Goal: Information Seeking & Learning: Learn about a topic

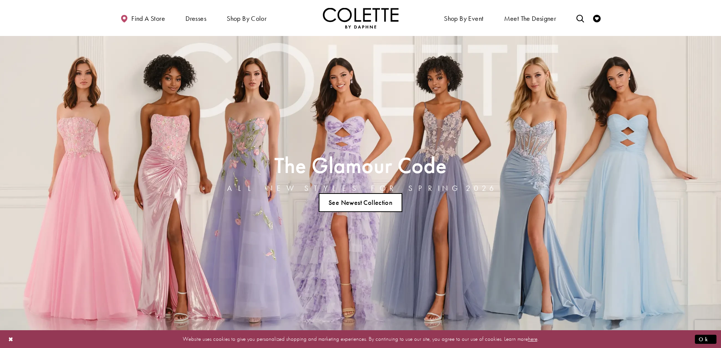
click at [378, 206] on link "See Newest Collection" at bounding box center [361, 202] width 84 height 19
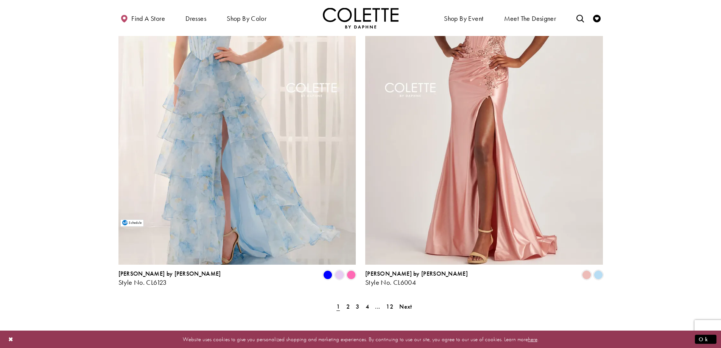
scroll to position [1539, 0]
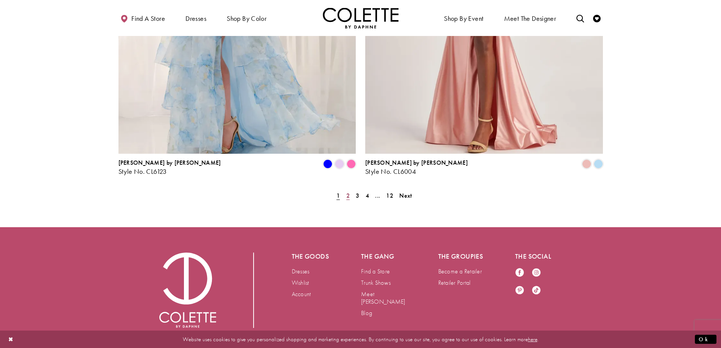
click at [348, 192] on span "2" at bounding box center [348, 196] width 3 height 8
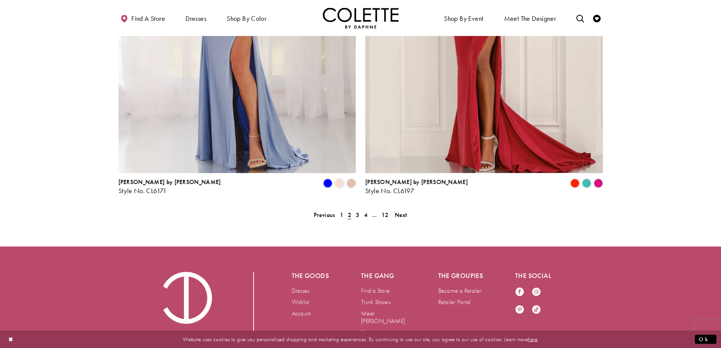
scroll to position [1539, 0]
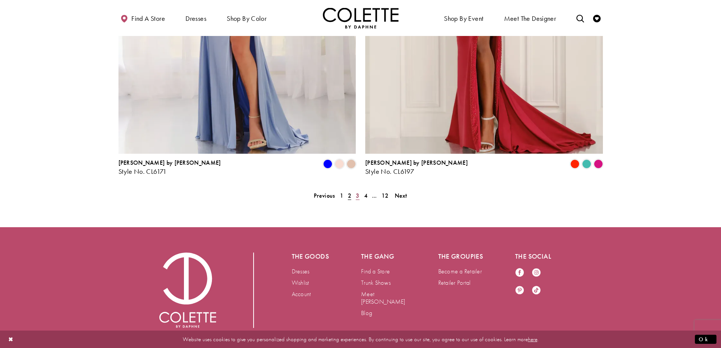
click at [359, 192] on span "3" at bounding box center [357, 196] width 3 height 8
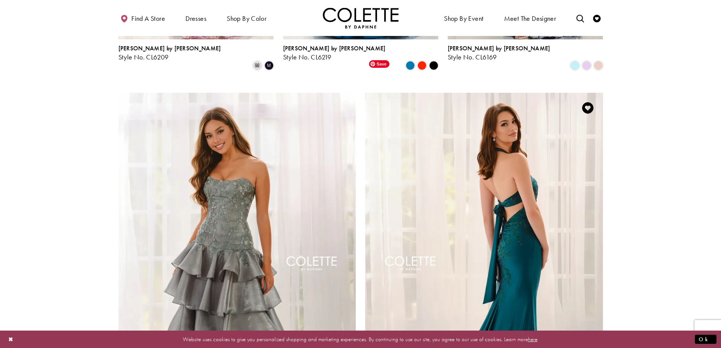
scroll to position [1406, 0]
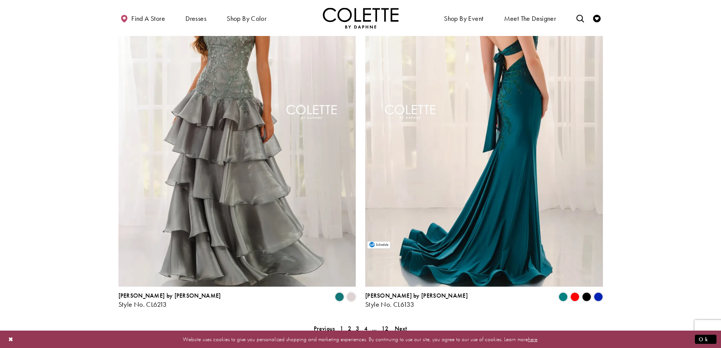
click at [550, 211] on img "Visit Colette by Daphne Style No. CL6133 Page" at bounding box center [484, 114] width 238 height 346
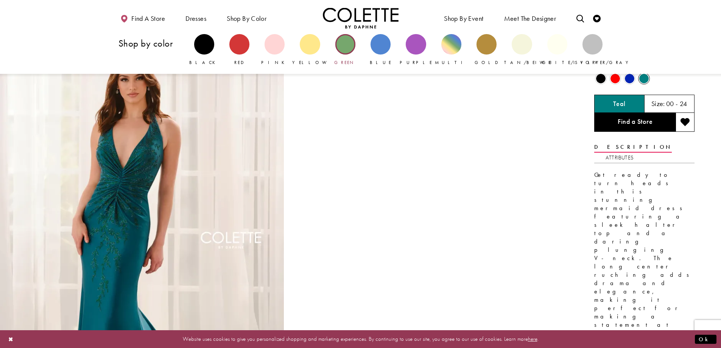
click at [349, 51] on div "Primary block" at bounding box center [346, 44] width 20 height 20
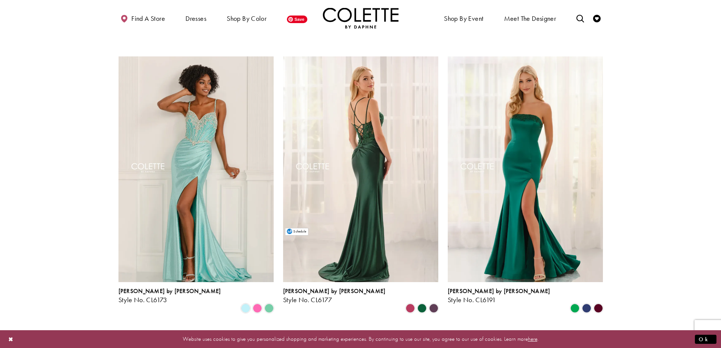
scroll to position [606, 0]
click at [408, 148] on img "Visit Colette by Daphne Style No. CL6177 Page" at bounding box center [360, 169] width 155 height 226
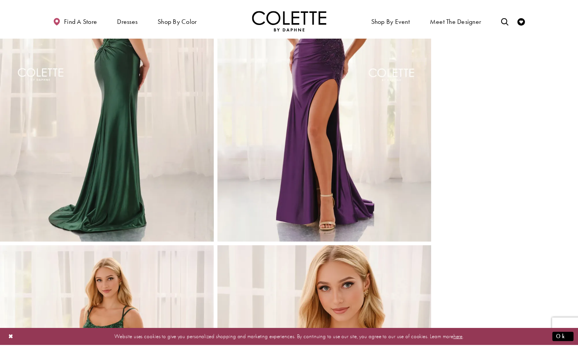
scroll to position [441, 0]
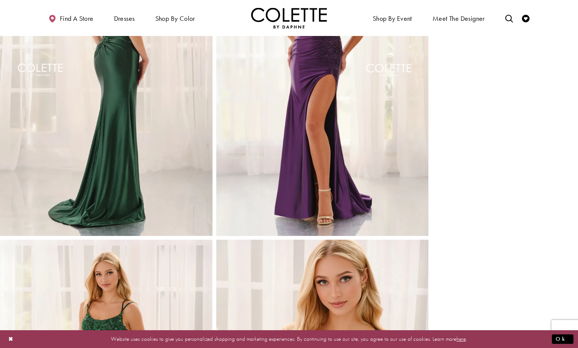
click at [543, 117] on div "Style CL6177 [PERSON_NAME] by [PERSON_NAME] Out of Stock Out of Stock" at bounding box center [503, 76] width 150 height 963
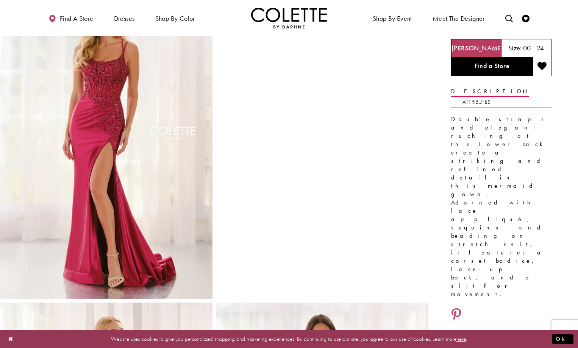
scroll to position [0, 0]
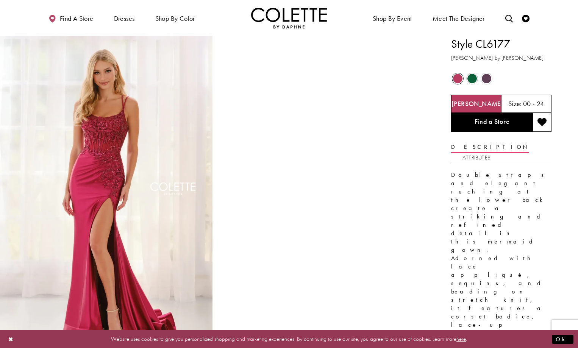
drag, startPoint x: 508, startPoint y: 46, endPoint x: 478, endPoint y: 49, distance: 30.5
click at [478, 49] on h1 "Style CL6177" at bounding box center [501, 44] width 100 height 16
copy h1 "CL6177"
